Goal: Task Accomplishment & Management: Use online tool/utility

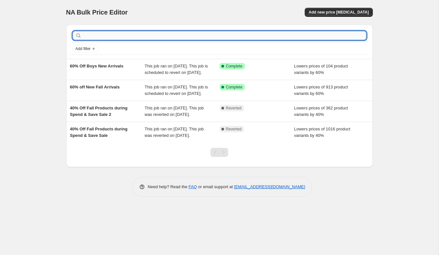
click at [149, 36] on input "text" at bounding box center [224, 35] width 283 height 9
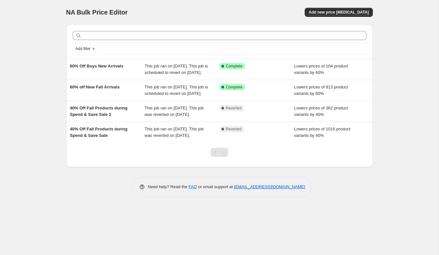
click at [54, 99] on div "NA Bulk Price Editor. This page is ready NA Bulk Price Editor Add new price cha…" at bounding box center [219, 127] width 438 height 255
click at [158, 7] on div "NA Bulk Price Editor. This page is ready NA Bulk Price Editor Add new price cha…" at bounding box center [219, 12] width 306 height 25
click at [32, 135] on div "NA Bulk Price Editor. This page is ready NA Bulk Price Editor Add new price cha…" at bounding box center [219, 127] width 438 height 255
click at [340, 8] on button "Add new price change job" at bounding box center [338, 12] width 68 height 9
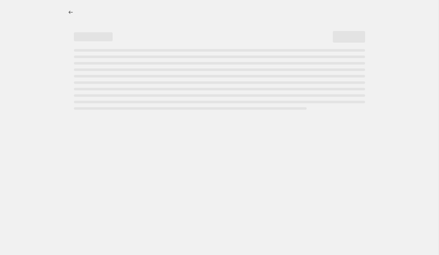
select select "percentage"
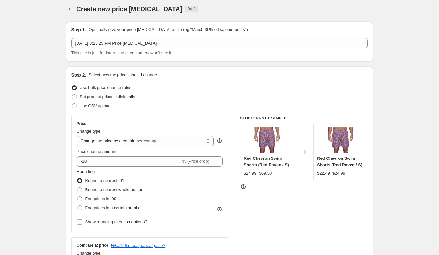
scroll to position [2, 0]
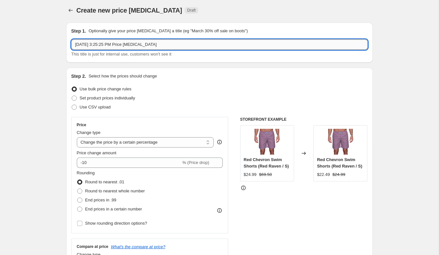
click at [168, 47] on input "Sep 10, 2025, 3:25:25 PM Price change job" at bounding box center [219, 44] width 296 height 10
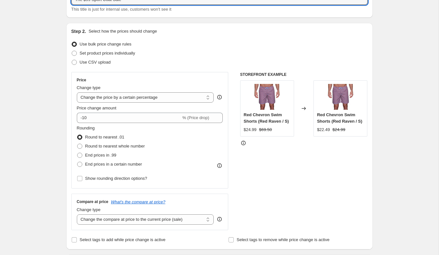
scroll to position [50, 0]
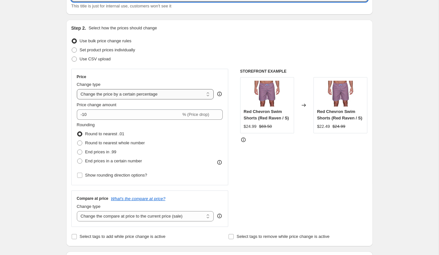
type input "The $99 Sport Coat Sale"
click at [101, 96] on select "Change the price to a certain amount Change the price by a certain amount Chang…" at bounding box center [145, 94] width 137 height 10
select select "to"
click at [77, 89] on select "Change the price to a certain amount Change the price by a certain amount Chang…" at bounding box center [145, 94] width 137 height 10
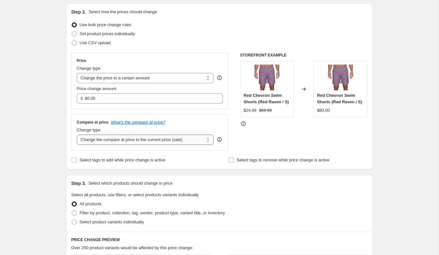
scroll to position [66, 0]
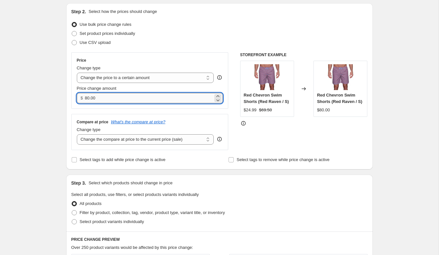
click at [95, 99] on input "80.00" at bounding box center [149, 98] width 128 height 10
type input "99.00"
click at [155, 141] on select "Change the compare at price to the current price (sale) Change the compare at p…" at bounding box center [145, 139] width 137 height 10
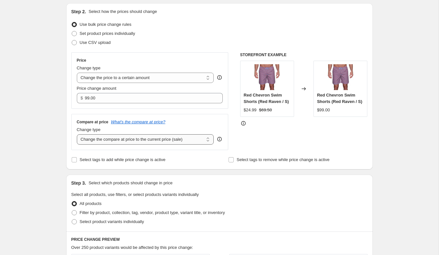
click at [77, 134] on select "Change the compare at price to the current price (sale) Change the compare at p…" at bounding box center [145, 139] width 137 height 10
click at [196, 146] on div "Compare at price What's the compare at price? Change type Change the compare at…" at bounding box center [149, 132] width 157 height 36
click at [194, 140] on select "Change the compare at price to the current price (sale) Change the compare at p…" at bounding box center [145, 139] width 137 height 10
click at [77, 134] on select "Change the compare at price to the current price (sale) Change the compare at p…" at bounding box center [145, 139] width 137 height 10
click at [192, 135] on select "Change the compare at price to the current price (sale) Change the compare at p…" at bounding box center [145, 139] width 137 height 10
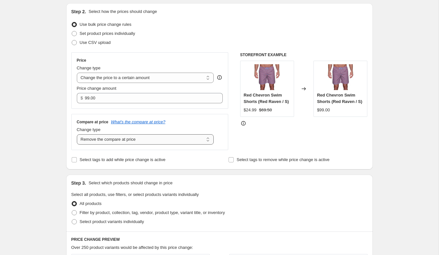
select select "no_change"
click at [77, 134] on select "Change the compare at price to the current price (sale) Change the compare at p…" at bounding box center [145, 139] width 137 height 10
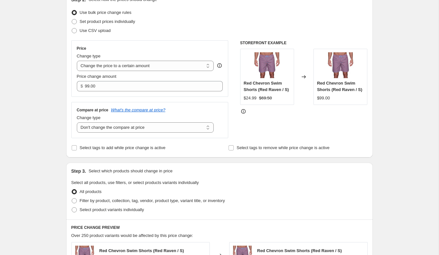
scroll to position [81, 0]
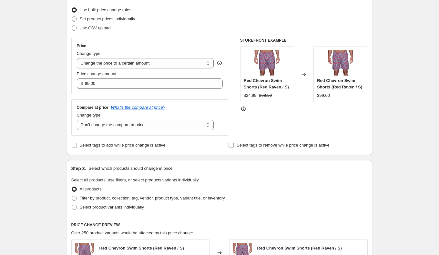
click at [217, 156] on div "Step 1. Optionally give your price change job a title (eg "March 30% off sale o…" at bounding box center [217, 219] width 312 height 562
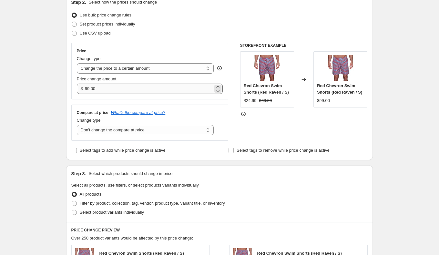
scroll to position [77, 0]
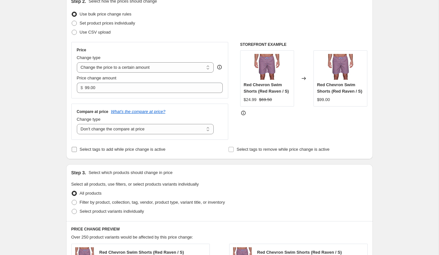
click at [83, 150] on span "Select tags to add while price change is active" at bounding box center [123, 149] width 86 height 5
click at [77, 150] on input "Select tags to add while price change is active" at bounding box center [74, 149] width 5 height 5
checkbox input "true"
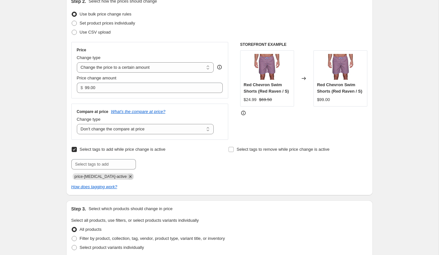
click at [127, 175] on icon "Remove price-change-job-active" at bounding box center [130, 177] width 6 height 6
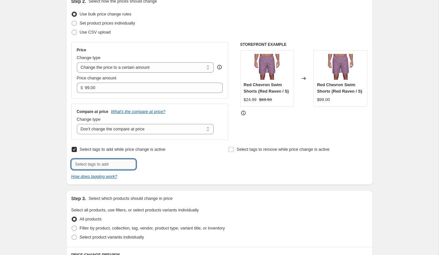
click at [113, 165] on input "text" at bounding box center [103, 164] width 65 height 10
type input "99-sport-coat"
click at [149, 160] on button "Add 99-sport-coa..." at bounding box center [158, 163] width 43 height 9
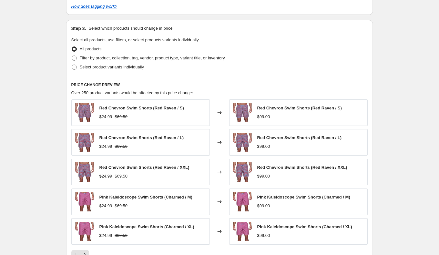
scroll to position [268, 0]
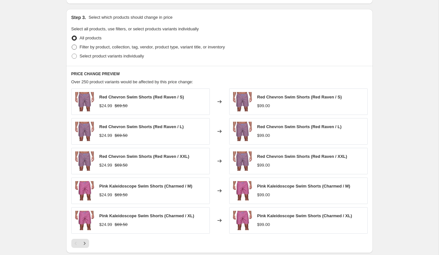
click at [78, 48] on label "Filter by product, collection, tag, vendor, product type, variant title, or inv…" at bounding box center [148, 47] width 154 height 9
click at [72, 45] on input "Filter by product, collection, tag, vendor, product type, variant title, or inv…" at bounding box center [72, 45] width 0 height 0
radio input "true"
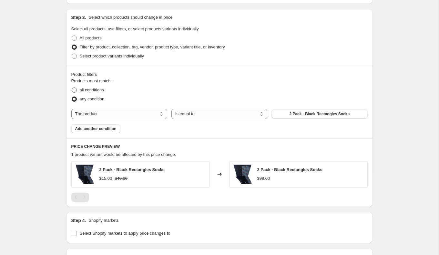
click at [75, 89] on span at bounding box center [74, 89] width 5 height 5
click at [72, 88] on input "all conditions" at bounding box center [72, 87] width 0 height 0
radio input "true"
click at [100, 112] on select "The product The product's collection The product's tag The product's vendor The…" at bounding box center [119, 114] width 96 height 10
select select "collection"
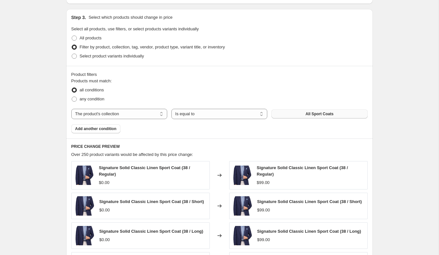
click at [281, 115] on button "All Sport Coats" at bounding box center [319, 113] width 96 height 9
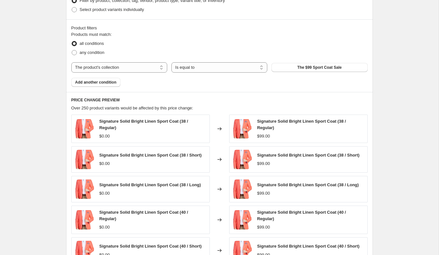
scroll to position [318, 0]
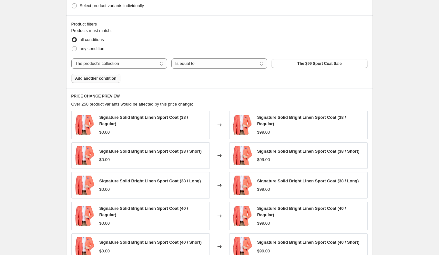
click at [108, 76] on span "Add another condition" at bounding box center [95, 78] width 41 height 5
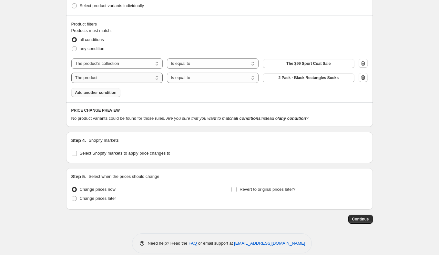
click at [146, 74] on select "The product The product's collection The product's tag The product's vendor The…" at bounding box center [117, 78] width 92 height 10
click at [143, 79] on select "The product The product's collection The product's tag The product's vendor The…" at bounding box center [117, 78] width 92 height 10
select select "tag"
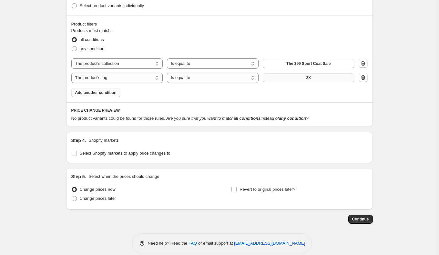
click at [296, 78] on button "2X" at bounding box center [309, 77] width 92 height 9
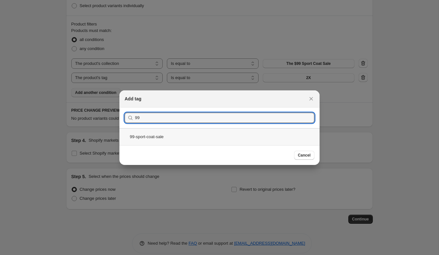
type input "99"
click at [182, 141] on div "99-sport-coat-sale" at bounding box center [219, 136] width 200 height 17
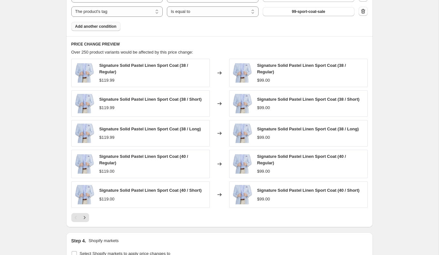
scroll to position [384, 0]
click at [85, 216] on icon "Next" at bounding box center [84, 218] width 6 height 6
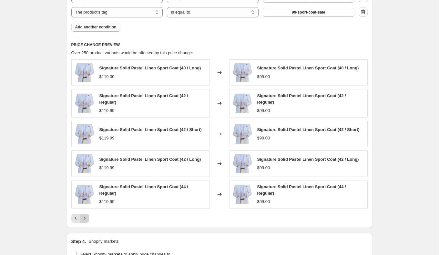
click at [85, 216] on icon "Next" at bounding box center [84, 218] width 6 height 6
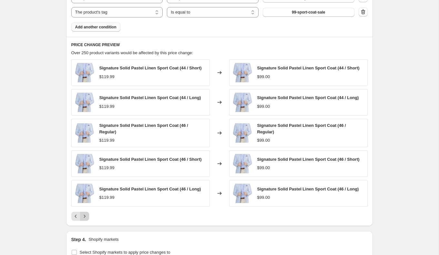
click at [85, 216] on icon "Next" at bounding box center [84, 216] width 6 height 6
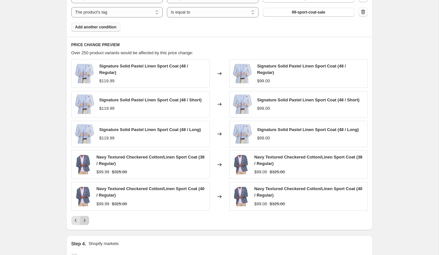
click at [85, 217] on icon "Next" at bounding box center [84, 220] width 6 height 6
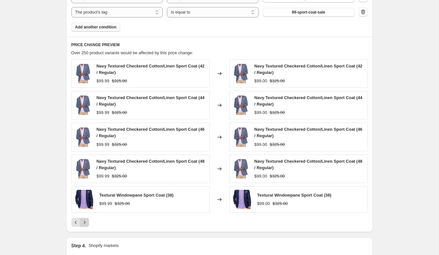
click at [85, 218] on button "Next" at bounding box center [84, 222] width 9 height 9
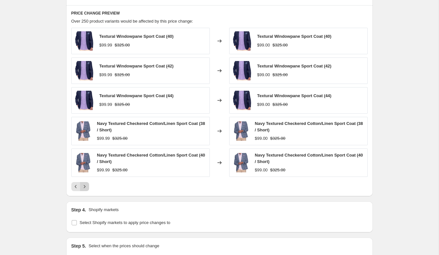
scroll to position [490, 0]
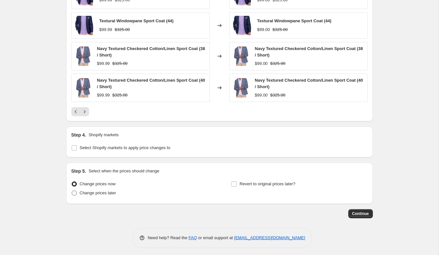
click at [82, 191] on span "Change prices later" at bounding box center [98, 192] width 36 height 5
click at [72, 191] on input "Change prices later" at bounding box center [72, 190] width 0 height 0
radio input "true"
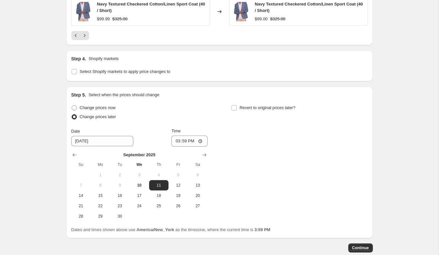
scroll to position [601, 0]
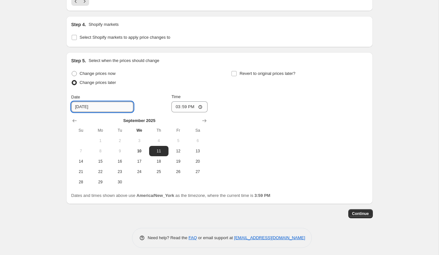
click at [83, 103] on input "9/11/2025" at bounding box center [102, 107] width 62 height 10
type input "9/12/2025"
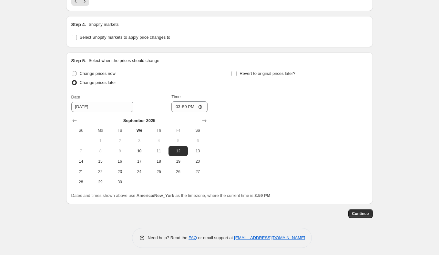
click at [216, 89] on div "Change prices now Change prices later Date 9/12/2025 Time 15:59 September 2025 …" at bounding box center [219, 128] width 296 height 118
click at [199, 104] on input "15:59" at bounding box center [189, 106] width 36 height 11
type input "00:00"
click at [244, 123] on div "Change prices now Change prices later Date 9/12/2025 Time 00:00 September 2025 …" at bounding box center [219, 128] width 296 height 118
click at [237, 71] on label "Revert to original prices later?" at bounding box center [263, 73] width 64 height 9
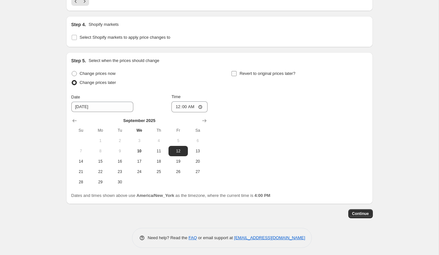
click at [236, 71] on input "Revert to original prices later?" at bounding box center [233, 73] width 5 height 5
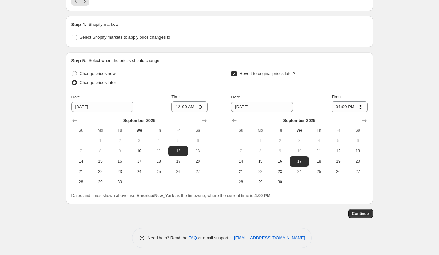
click at [237, 71] on label "Revert to original prices later?" at bounding box center [263, 73] width 64 height 9
click at [236, 71] on input "Revert to original prices later?" at bounding box center [233, 73] width 5 height 5
checkbox input "false"
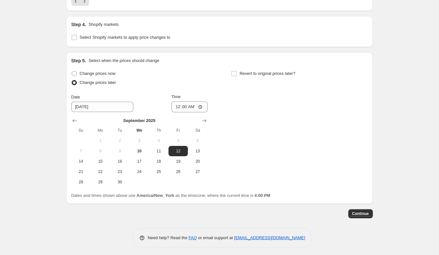
click at [242, 111] on div "Change prices now Change prices later Date 9/12/2025 Time 00:00 September 2025 …" at bounding box center [219, 128] width 296 height 118
click at [98, 105] on input "9/12/2025" at bounding box center [102, 107] width 62 height 10
click at [163, 62] on div "Step 5. Select when the prices should change Change prices now Change prices la…" at bounding box center [219, 127] width 296 height 141
click at [271, 105] on div "Change prices now Change prices later Date 9/12/2025 Time 00:00 September 2025 …" at bounding box center [219, 128] width 296 height 118
click at [349, 213] on button "Continue" at bounding box center [360, 213] width 25 height 9
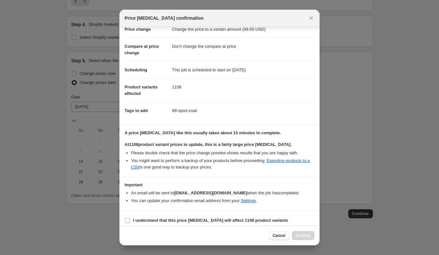
scroll to position [20, 0]
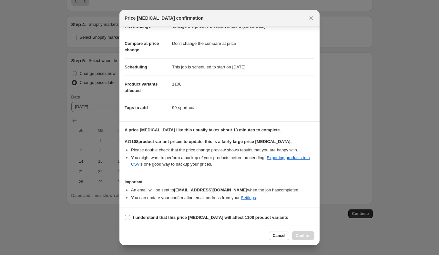
click at [136, 215] on b "I understand that this price change job will affect 1108 product variants" at bounding box center [210, 217] width 155 height 5
click at [130, 215] on input "I understand that this price change job will affect 1108 product variants" at bounding box center [127, 217] width 5 height 5
checkbox input "true"
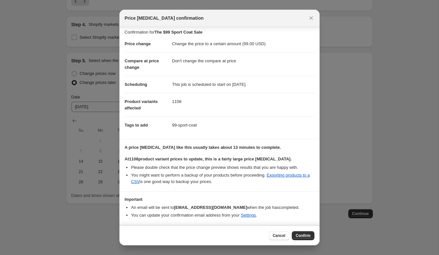
scroll to position [0, 0]
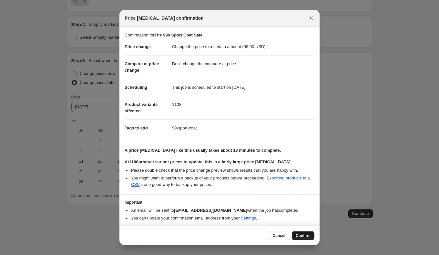
click at [294, 236] on button "Confirm" at bounding box center [303, 235] width 23 height 9
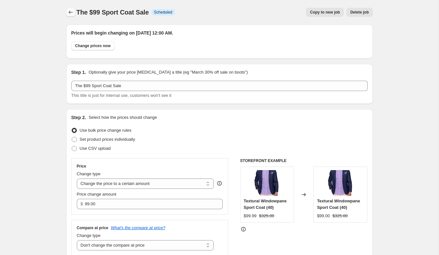
click at [75, 14] on button "Price change jobs" at bounding box center [70, 12] width 9 height 9
